Goal: Find contact information: Find contact information

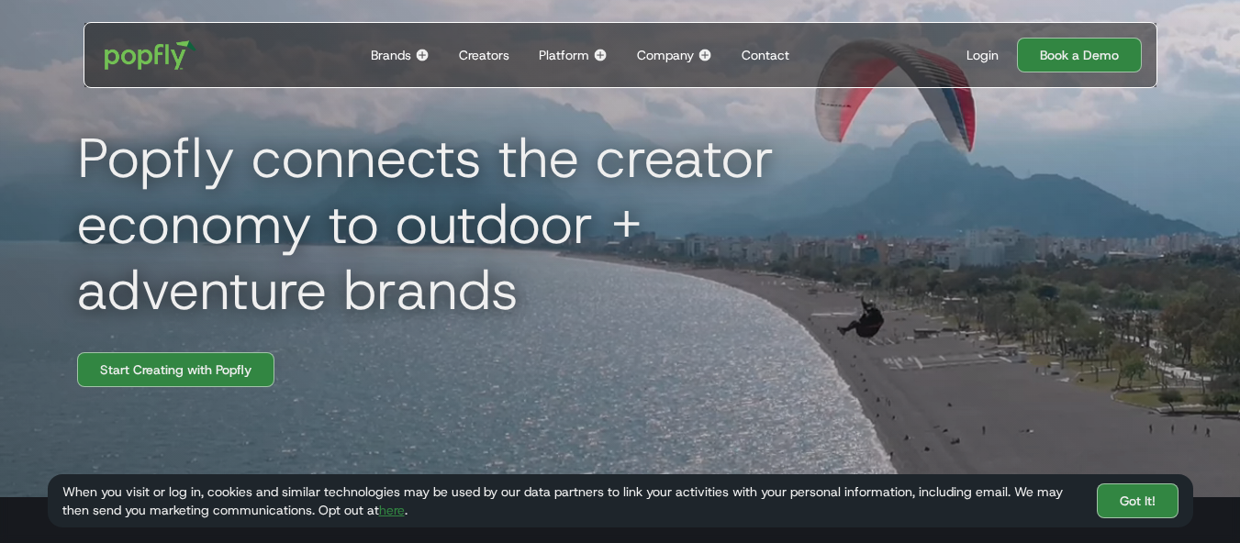
scroll to position [92, 0]
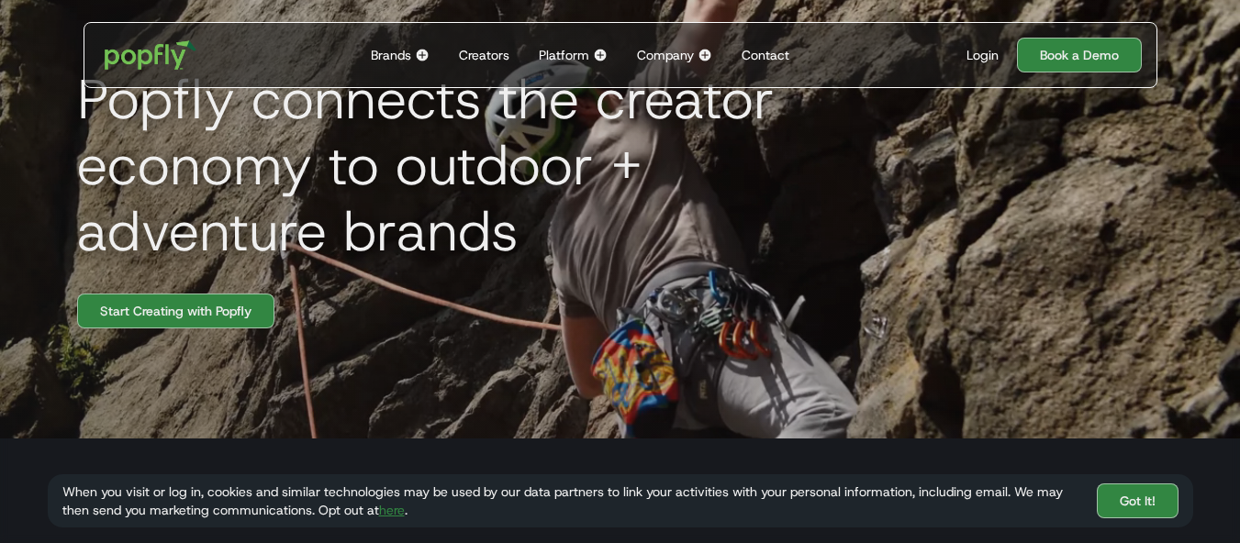
click at [775, 51] on div "Contact" at bounding box center [766, 55] width 48 height 18
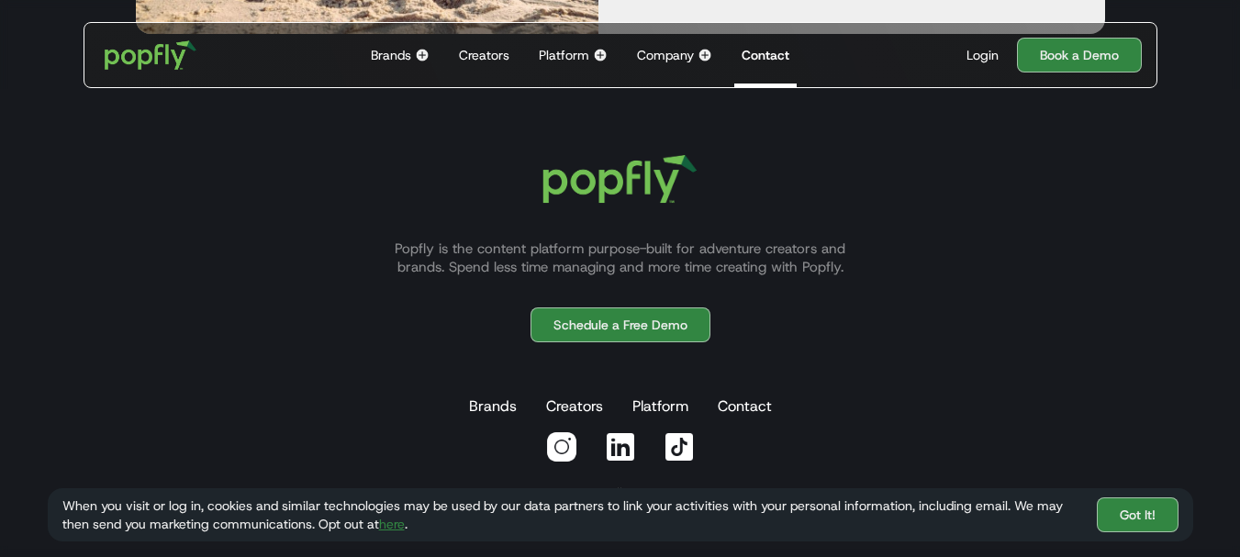
scroll to position [1193, 0]
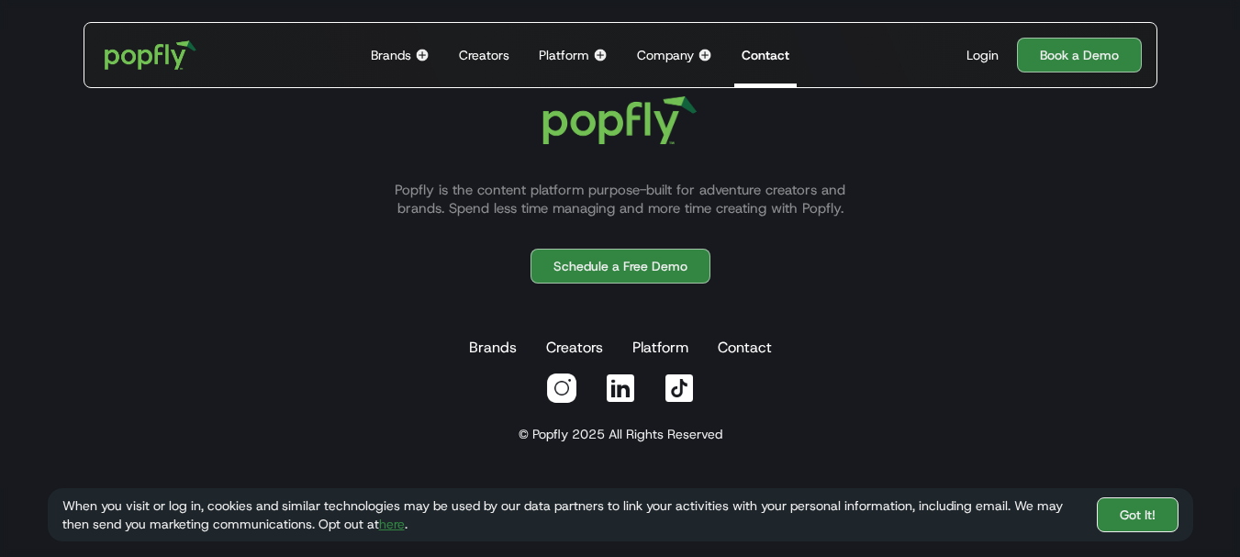
click at [1117, 527] on link "Got It!" at bounding box center [1138, 514] width 82 height 35
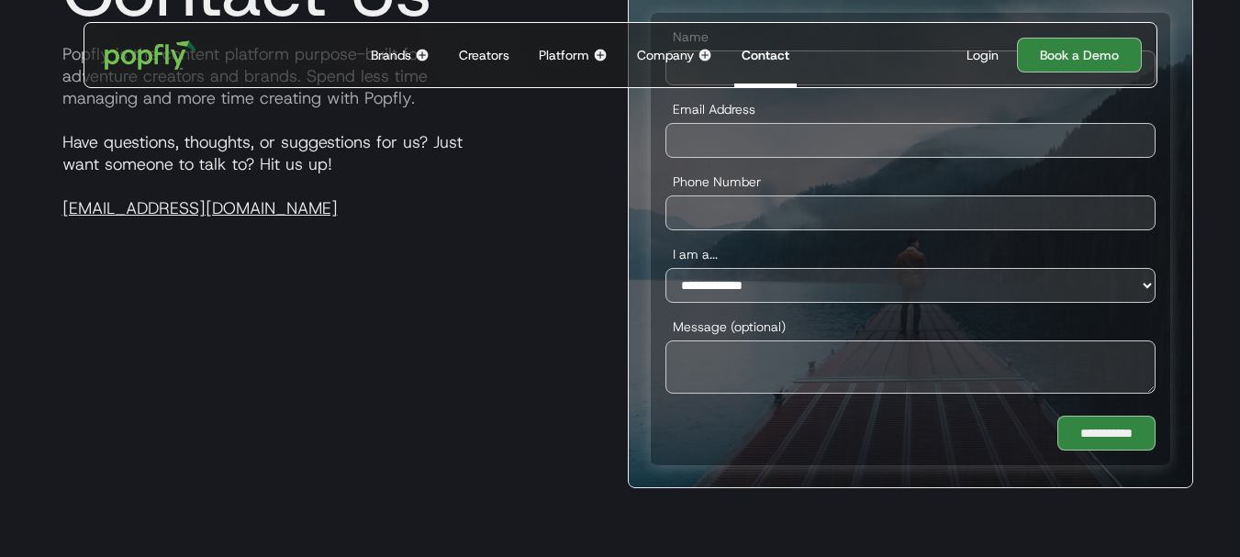
scroll to position [206, 0]
click at [757, 54] on div "Contact" at bounding box center [766, 55] width 48 height 18
